Goal: Navigation & Orientation: Find specific page/section

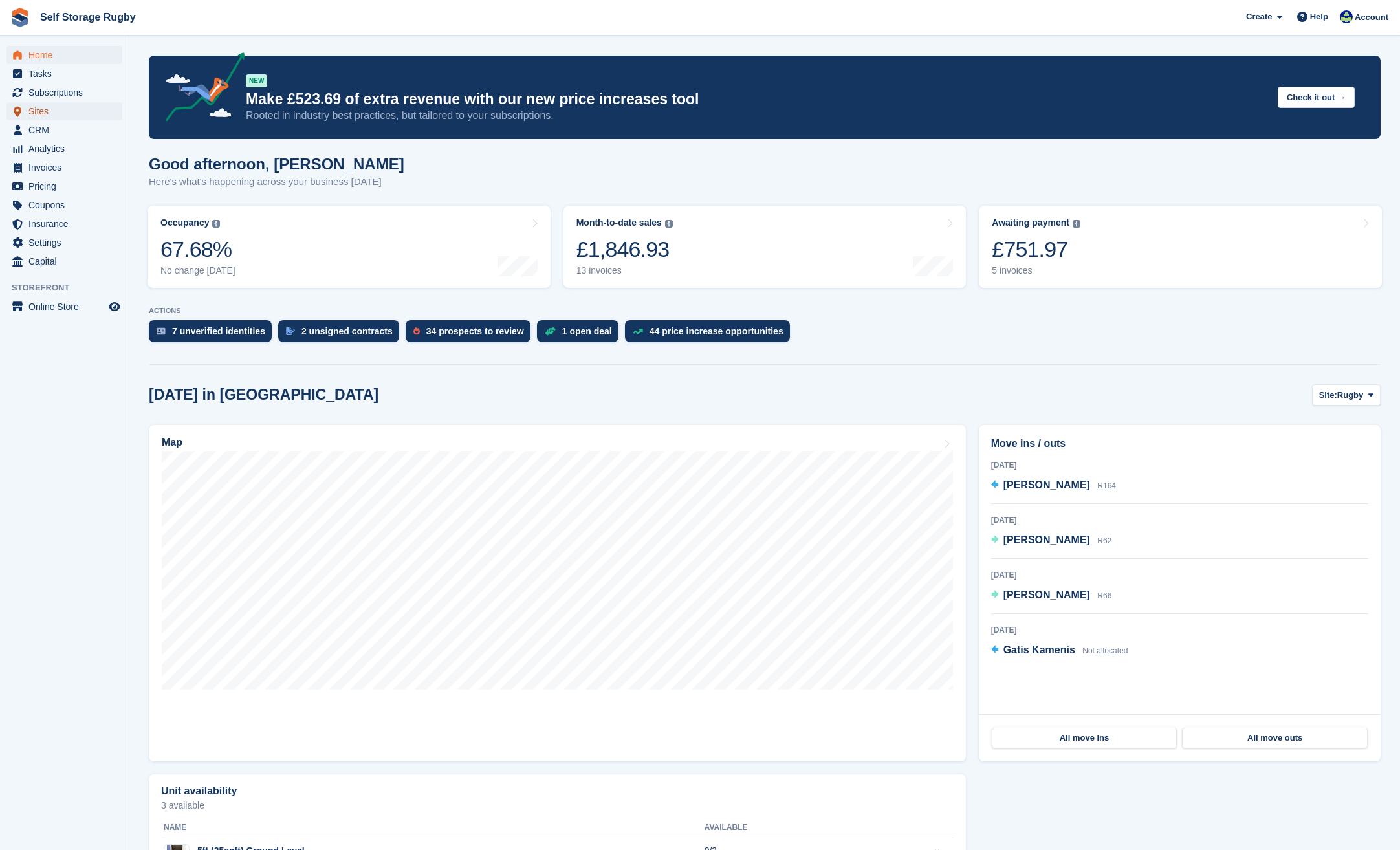
click at [49, 111] on span "Sites" at bounding box center [67, 111] width 78 height 18
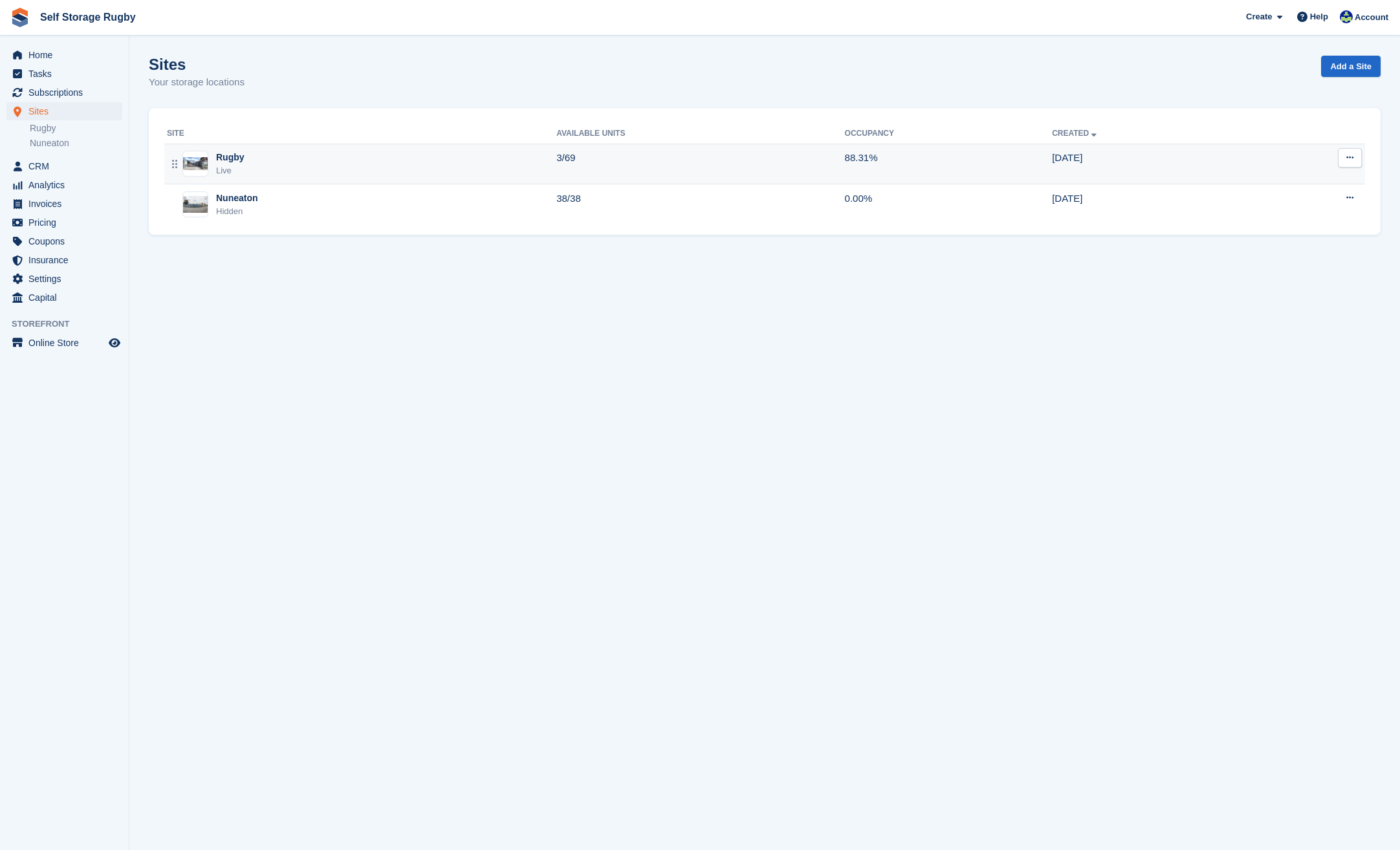
click at [336, 172] on div "Rugby Live" at bounding box center [362, 164] width 389 height 27
